Goal: Navigation & Orientation: Go to known website

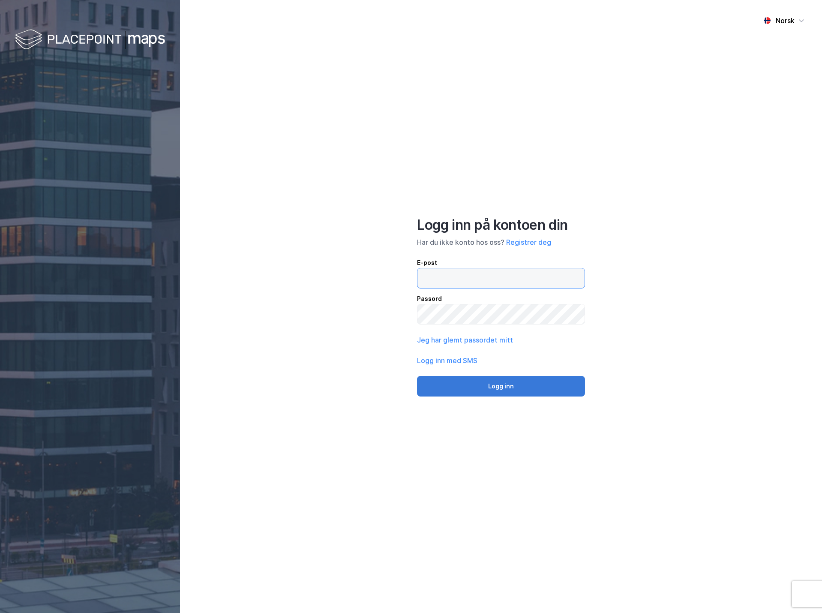
type input "[EMAIL_ADDRESS][DOMAIN_NAME]"
click at [477, 393] on button "Logg inn" at bounding box center [501, 386] width 168 height 21
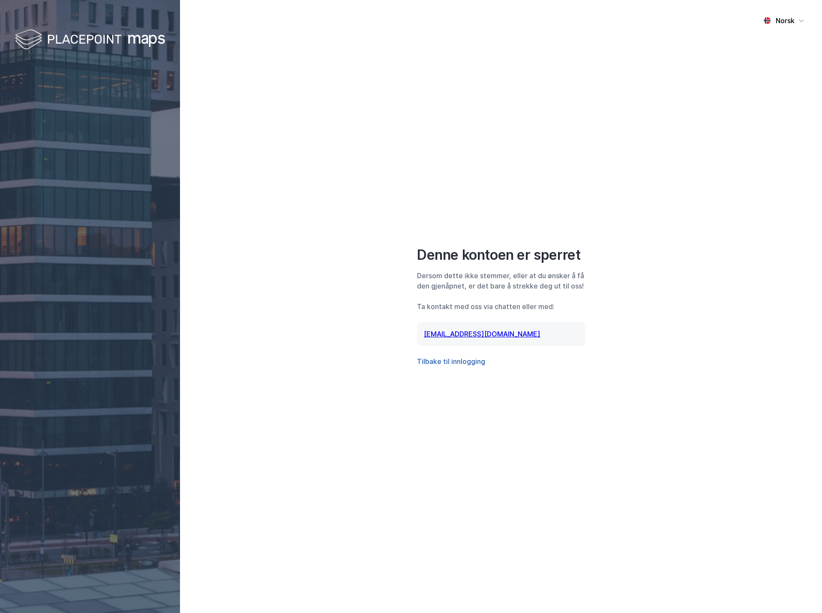
click at [455, 364] on button "Tilbake til innlogging" at bounding box center [451, 361] width 68 height 10
